Goal: Information Seeking & Learning: Find specific fact

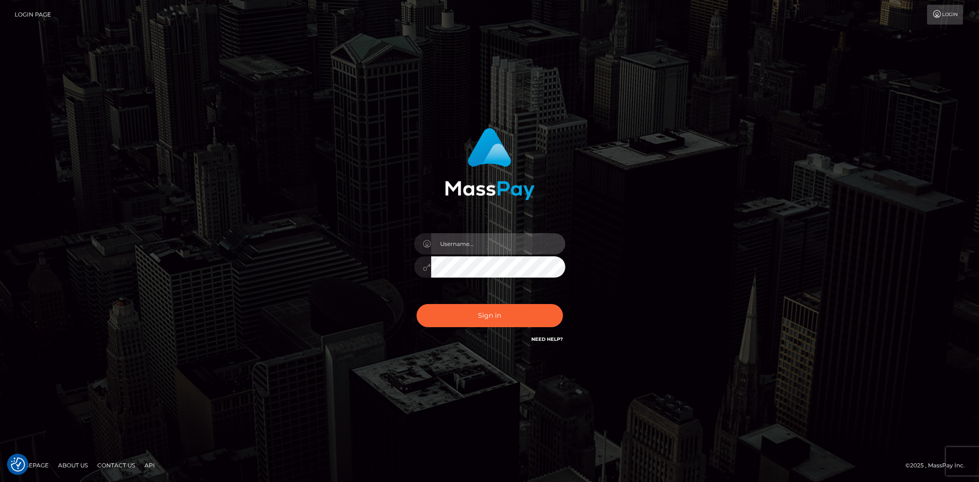
type input "Eduard Gavrilescu"
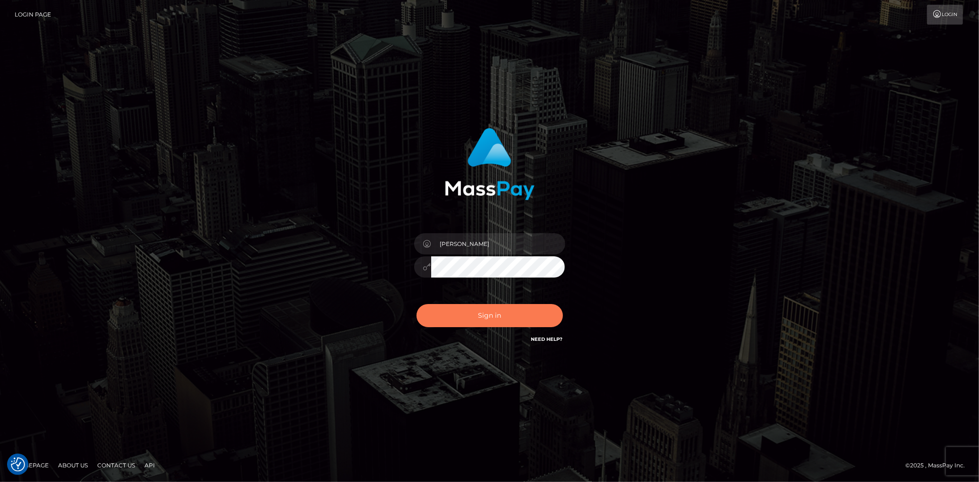
click at [451, 312] on button "Sign in" at bounding box center [489, 315] width 146 height 23
type input "Eduard Gavrilescu"
click at [451, 312] on button "Sign in" at bounding box center [489, 315] width 146 height 23
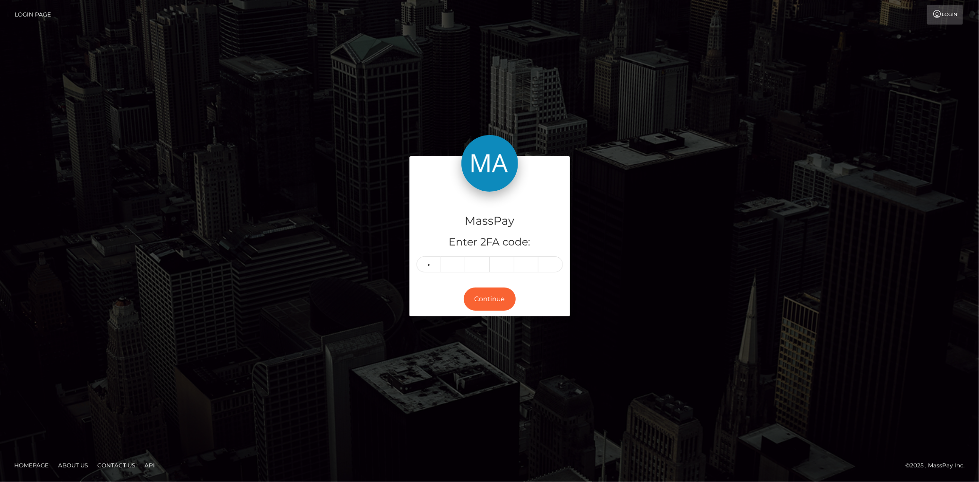
type input "4"
type input "3"
type input "4"
type input "3"
type input "2"
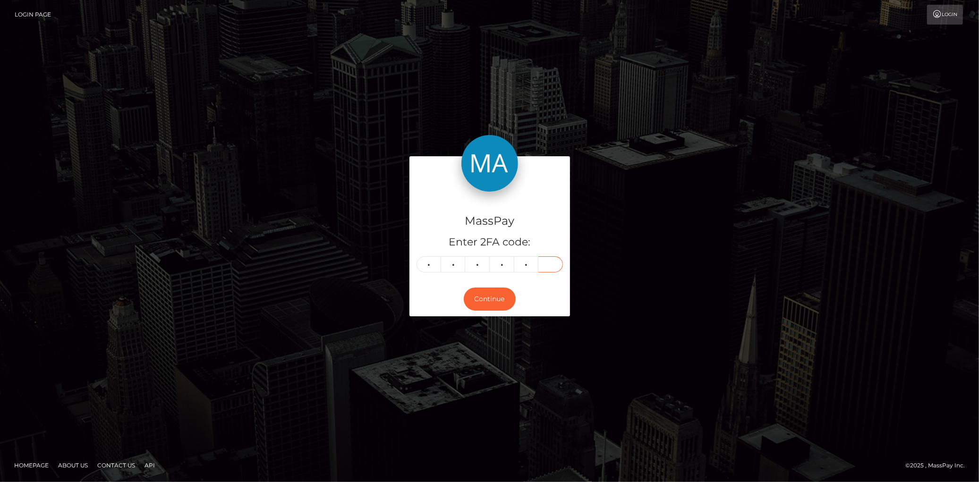
type input "7"
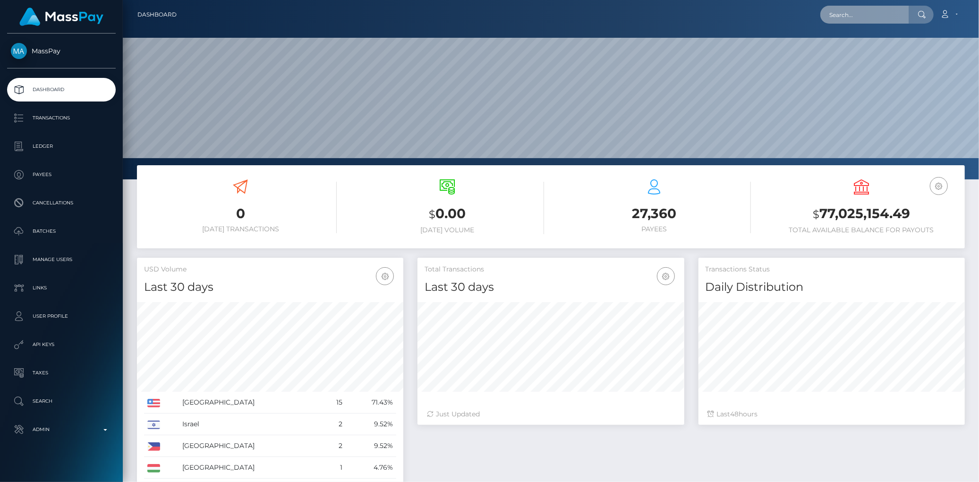
click at [850, 20] on input "text" at bounding box center [864, 15] width 89 height 18
paste input "PY62084072"
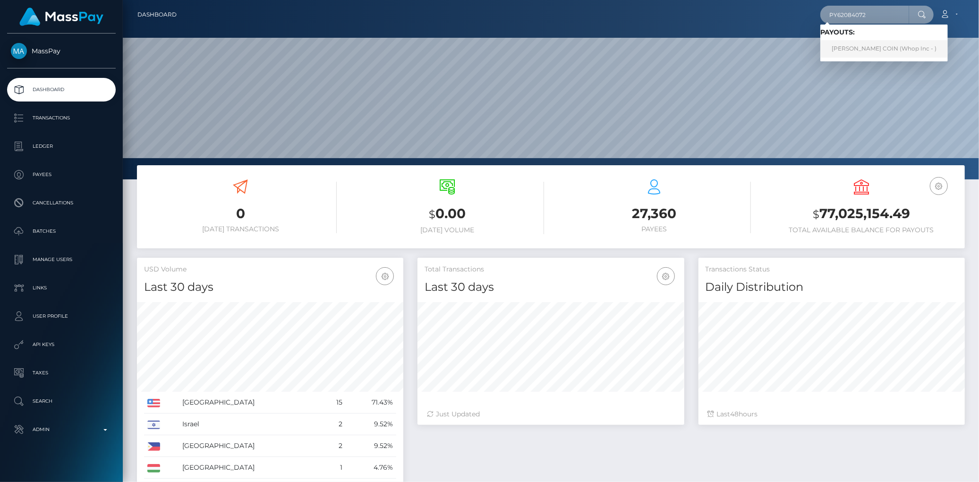
type input "PY62084072"
click at [865, 40] on link "OSCAR ONTAÑON COIN (Whop Inc - )" at bounding box center [883, 48] width 127 height 17
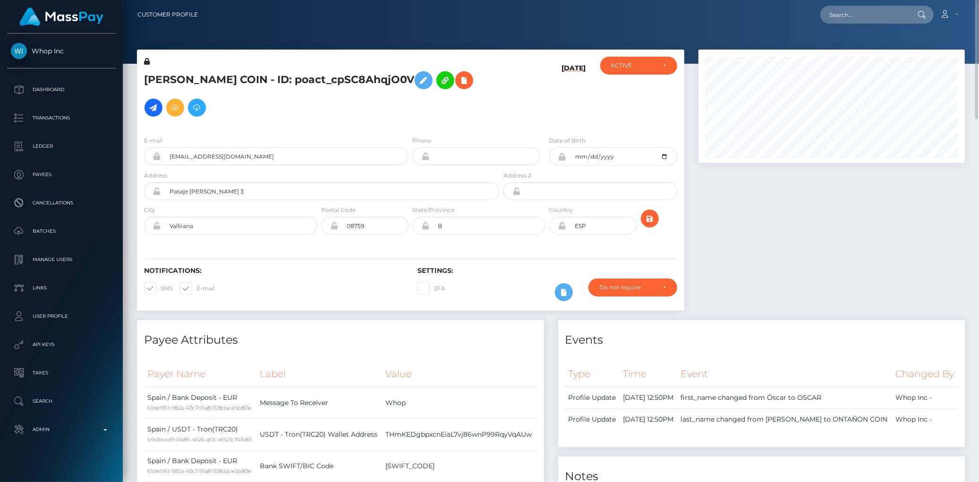
click at [819, 13] on div "Loading... Loading... Account Edit Profile Logout" at bounding box center [584, 15] width 759 height 20
click at [838, 15] on input "text" at bounding box center [864, 15] width 89 height 18
paste input "PY62160452"
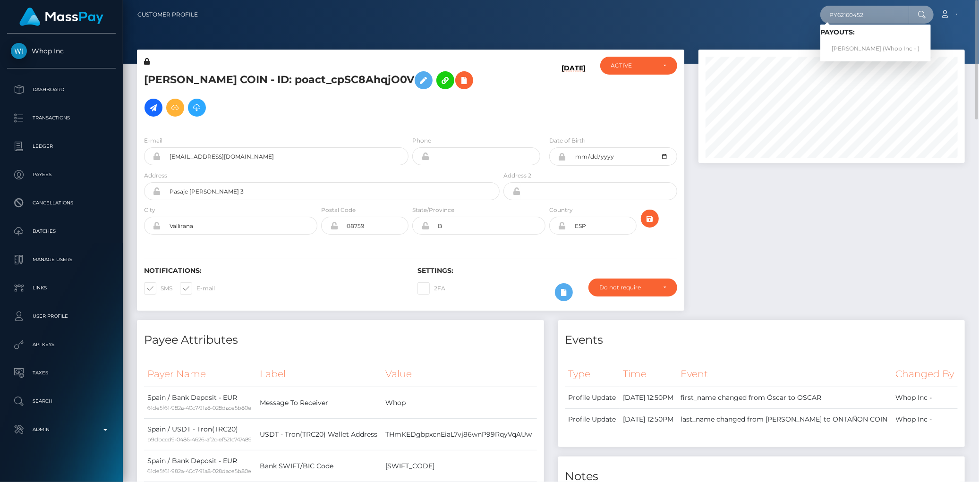
type input "PY62160452"
click at [849, 44] on link "Hamza Muhammad Sheikh (Whop Inc - )" at bounding box center [875, 48] width 110 height 17
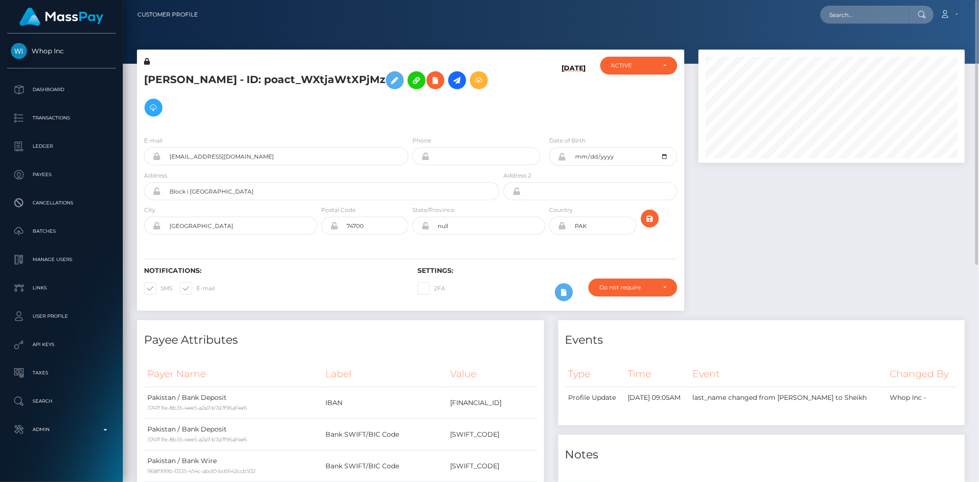
click at [839, 3] on nav "Customer Profile Loading... Loading... Account" at bounding box center [551, 14] width 856 height 29
click at [840, 9] on input "text" at bounding box center [864, 15] width 89 height 18
paste input "PY62237732"
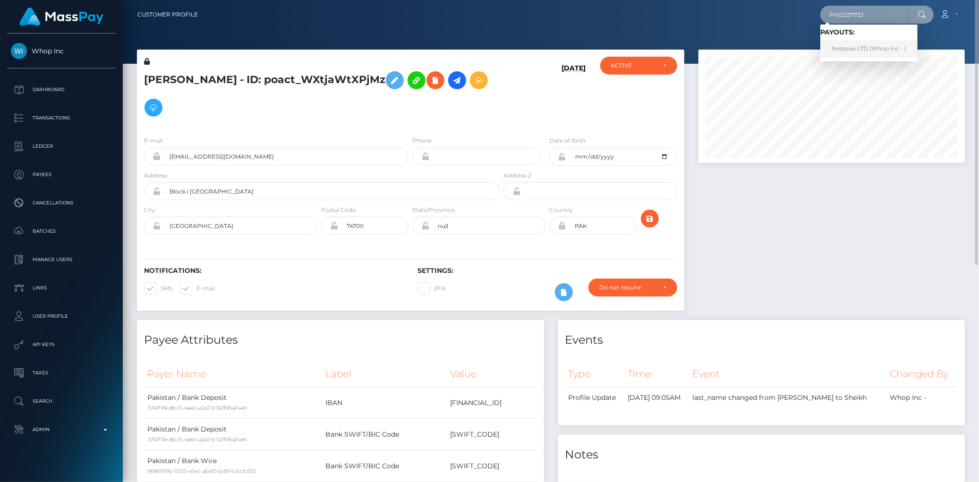
type input "PY62237732"
click at [845, 46] on link "Netpeak LTD (Whop Inc - )" at bounding box center [868, 48] width 97 height 17
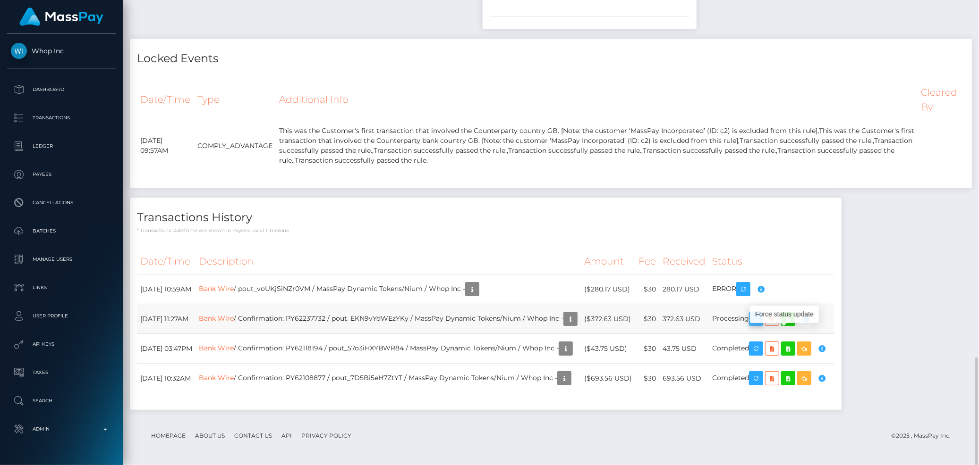
scroll to position [113, 266]
click at [762, 325] on icon "button" at bounding box center [755, 319] width 11 height 12
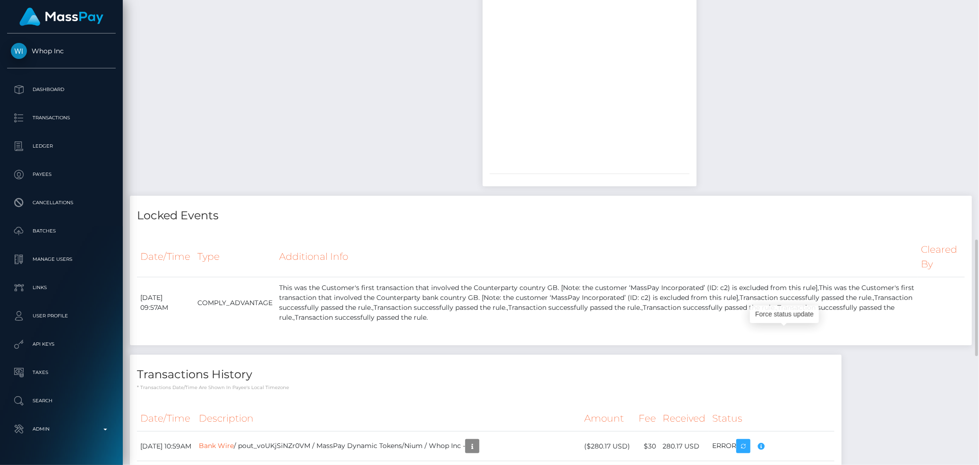
scroll to position [1170, 0]
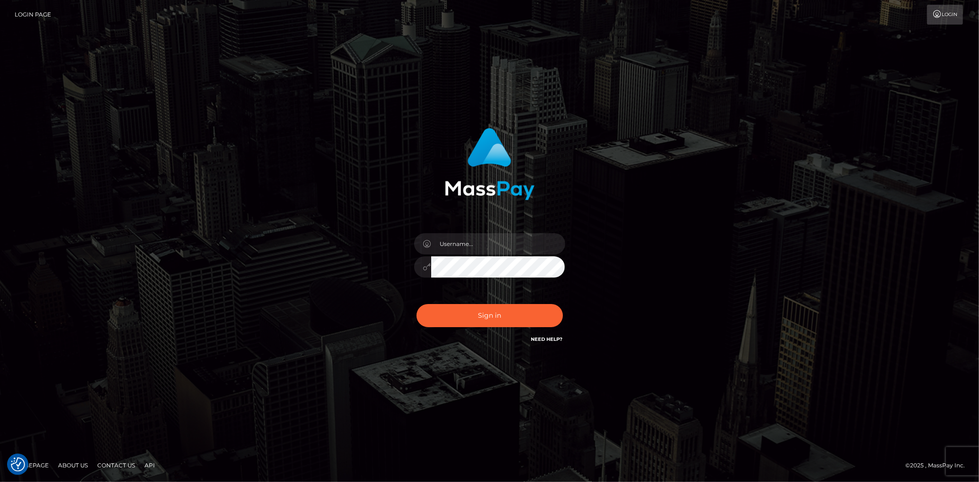
checkbox input "true"
type input "Eduard Gavrilescu"
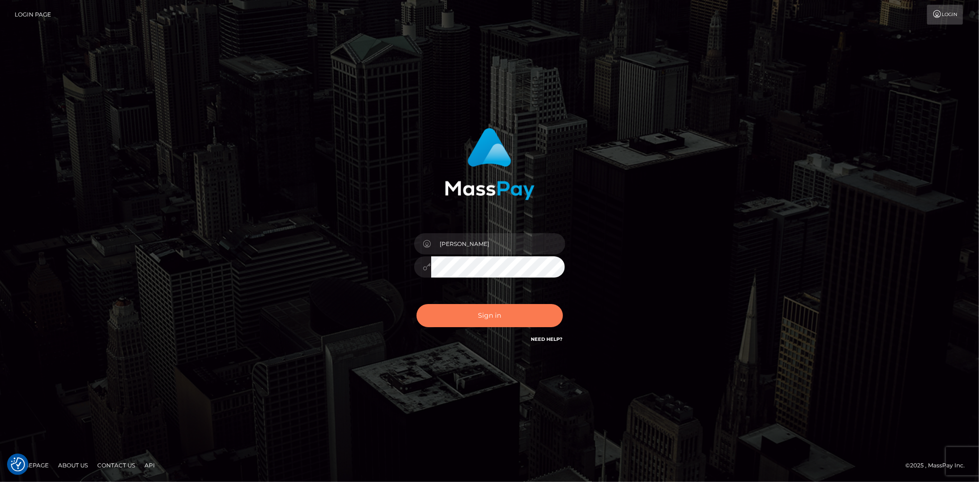
click at [489, 308] on button "Sign in" at bounding box center [489, 315] width 146 height 23
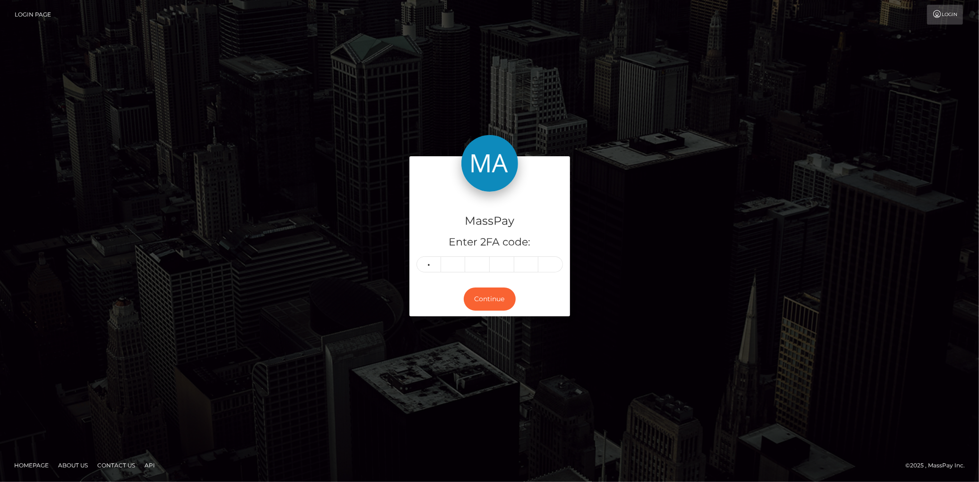
type input "8"
type input "9"
type input "3"
type input "5"
type input "4"
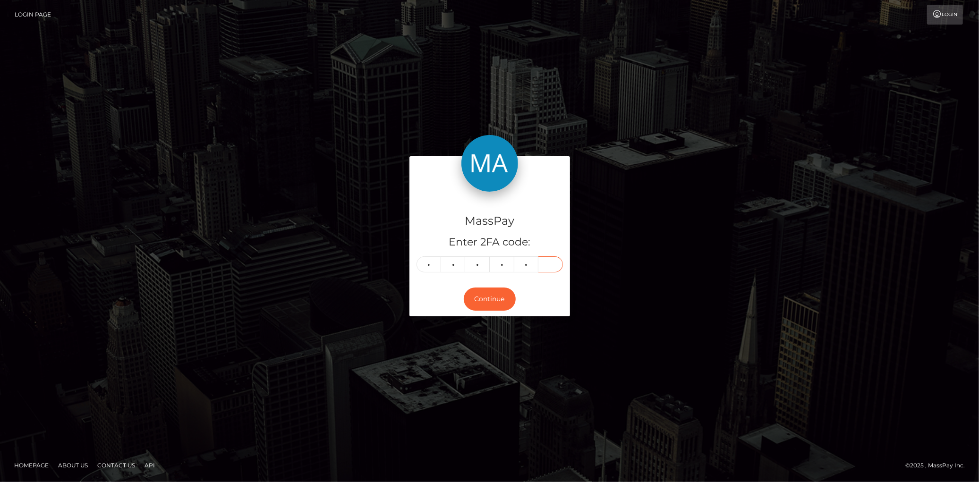
type input "4"
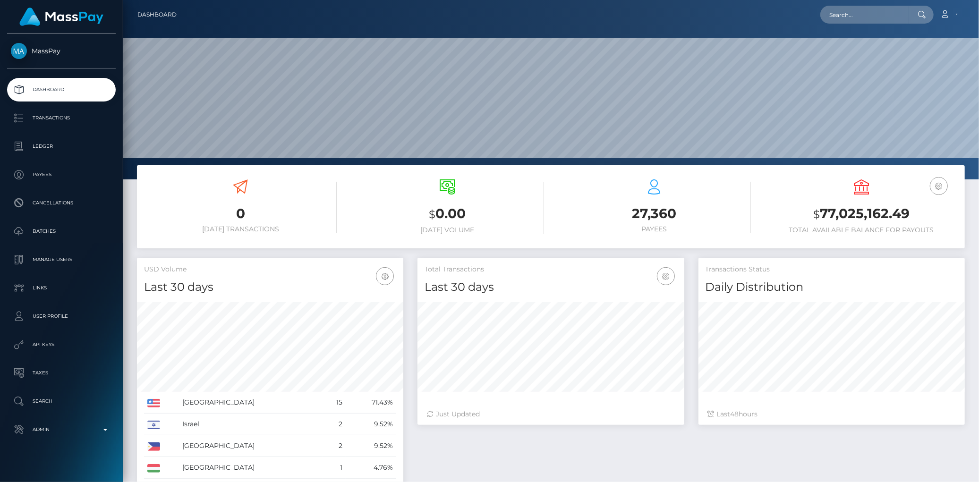
scroll to position [167, 266]
click at [842, 17] on input "text" at bounding box center [864, 15] width 89 height 18
paste input "PY62313860"
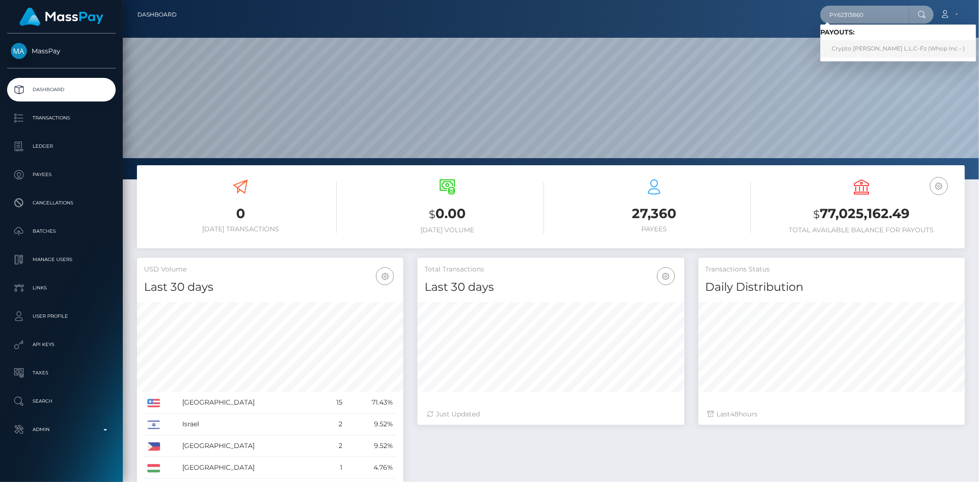
type input "PY62313860"
click at [849, 44] on link "Crypto Archie L.L.C-Fz (Whop Inc - )" at bounding box center [898, 48] width 156 height 17
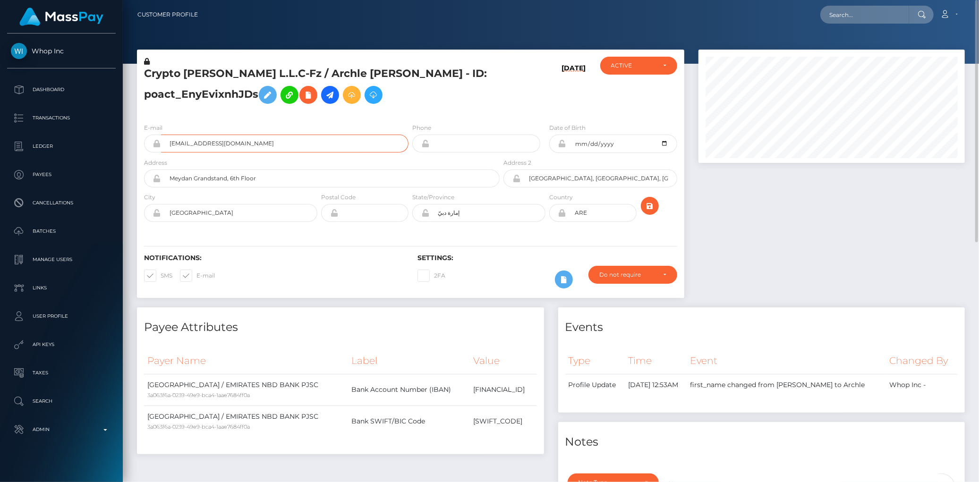
click at [244, 145] on input "[EMAIL_ADDRESS][DOMAIN_NAME]" at bounding box center [284, 144] width 247 height 18
click at [372, 252] on div "Notifications: SMS E-mail Settings: 2FA" at bounding box center [410, 264] width 547 height 67
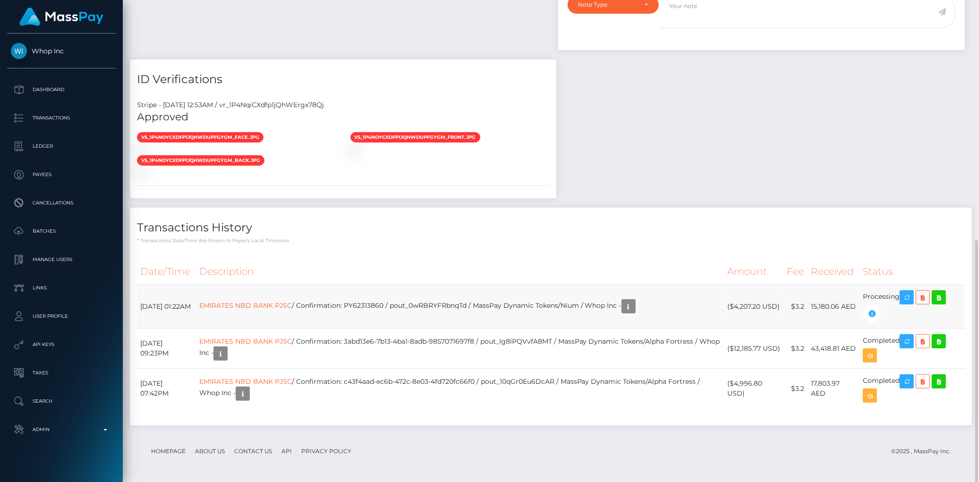
click at [373, 308] on td "EMIRATES NBD BANK PJSC / Confirmation: PY62313860 / pout_0wRBRYFRbnqTd / MassPa…" at bounding box center [460, 307] width 528 height 44
copy td "PY62313860"
